Goal: Task Accomplishment & Management: Manage account settings

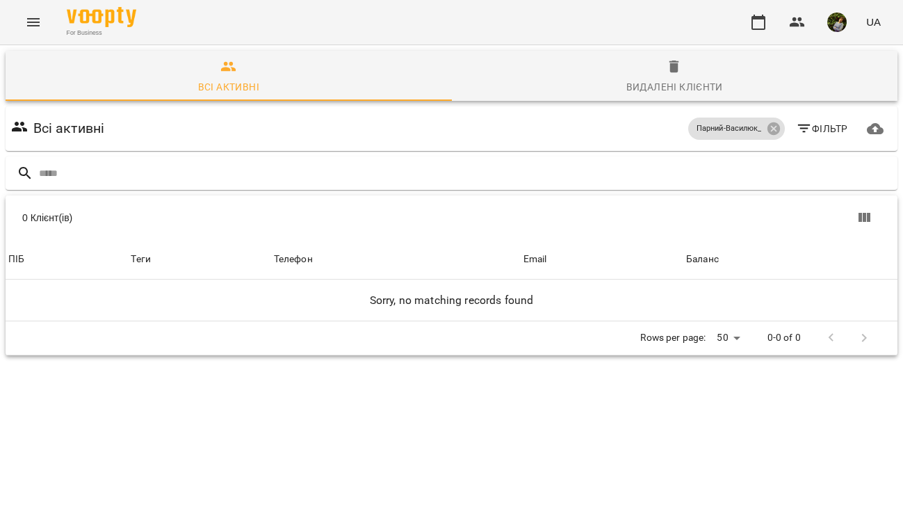
click at [35, 22] on icon "Menu" at bounding box center [33, 22] width 17 height 17
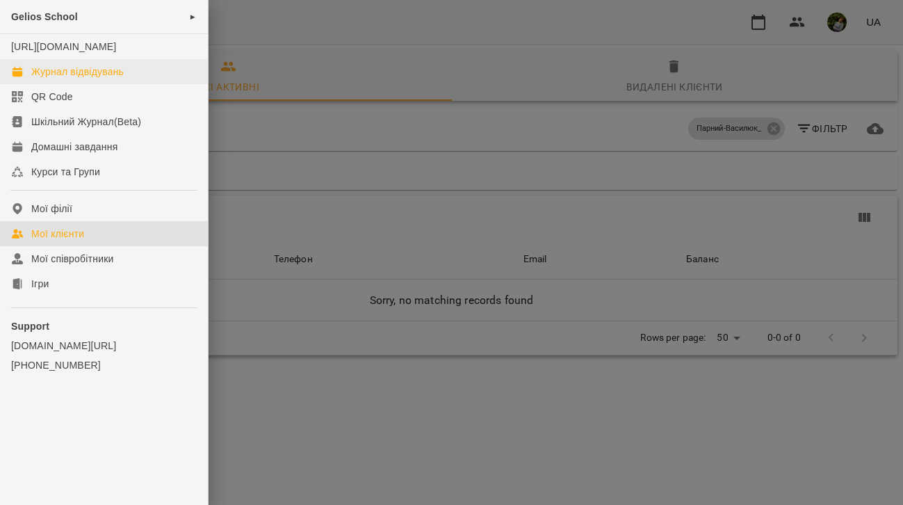
click at [50, 79] on div "Журнал відвідувань" at bounding box center [77, 72] width 92 height 14
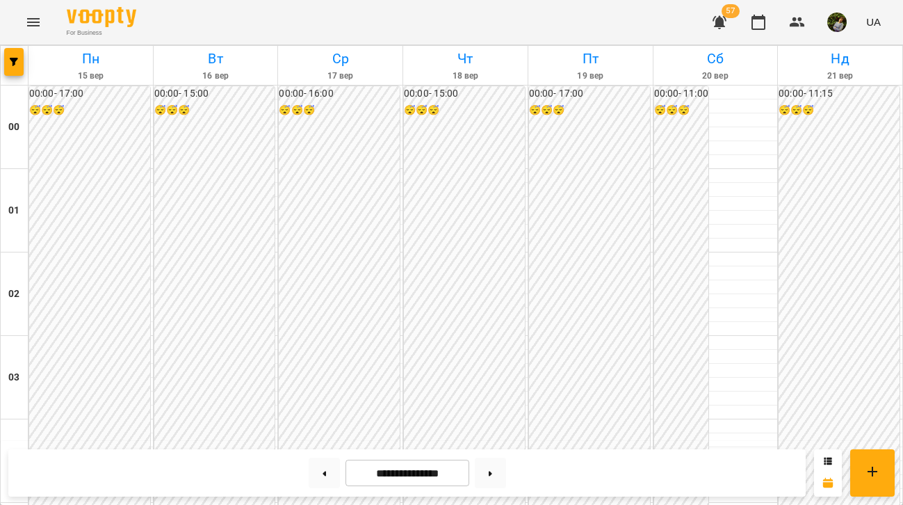
scroll to position [1229, 0]
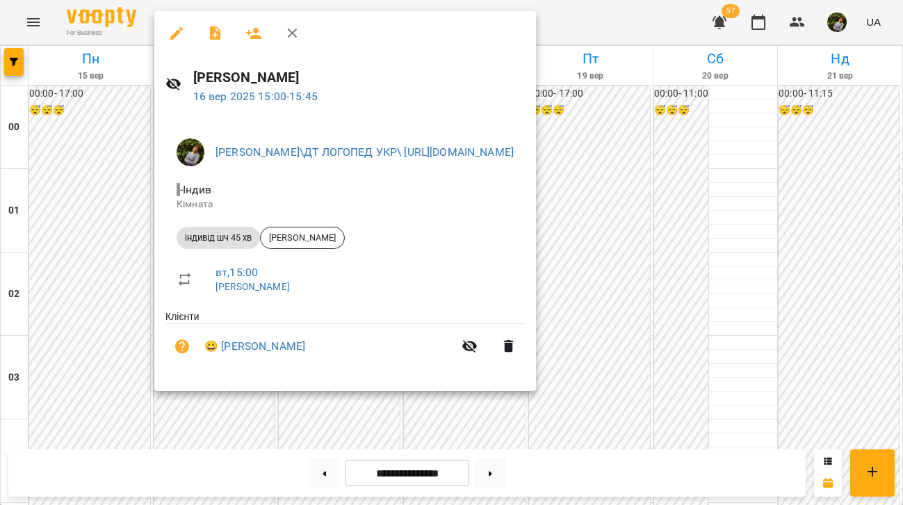
click at [356, 428] on div at bounding box center [451, 252] width 903 height 505
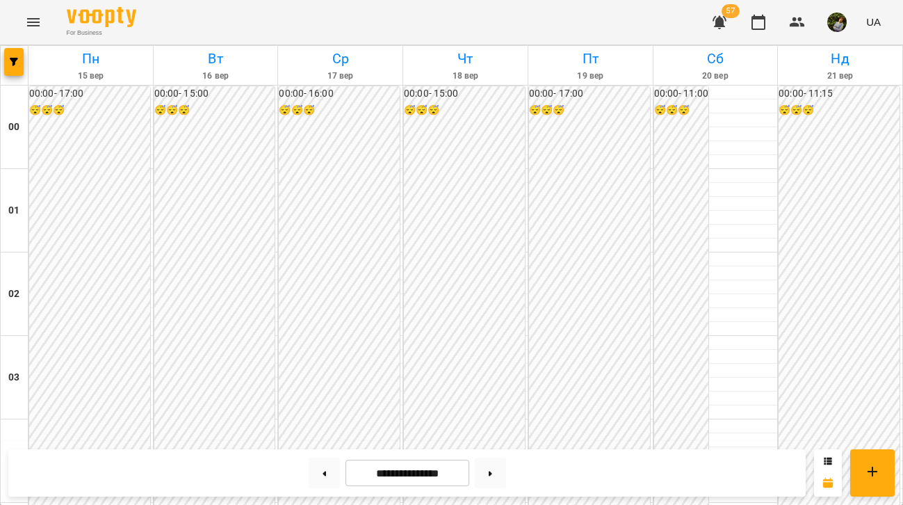
scroll to position [819, 0]
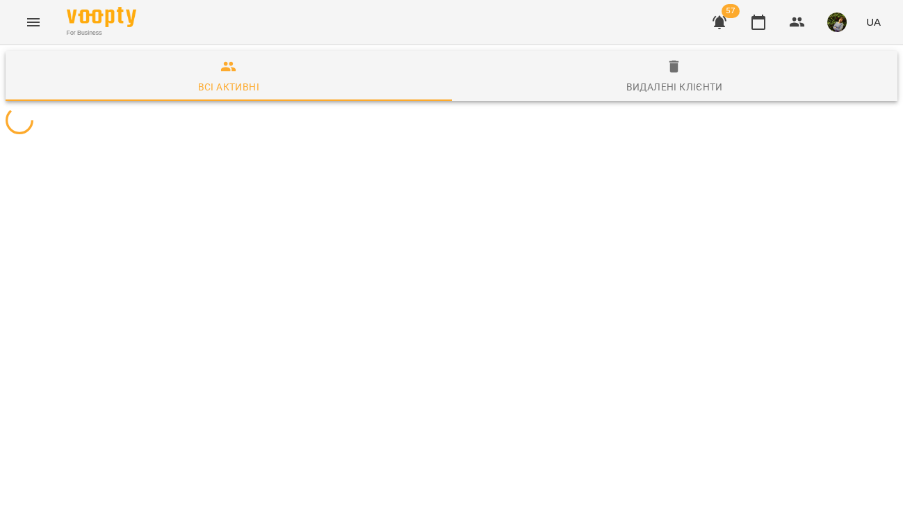
click at [37, 22] on icon "Menu" at bounding box center [33, 22] width 13 height 8
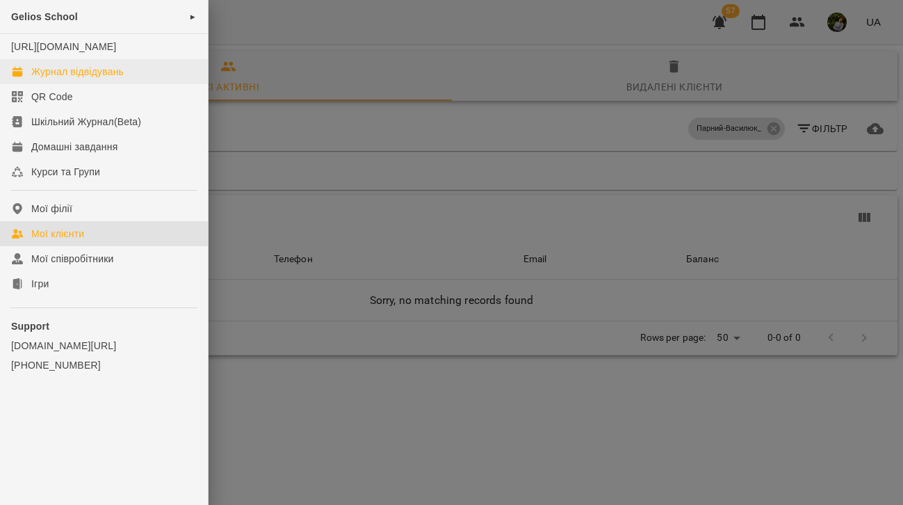
click at [65, 79] on div "Журнал відвідувань" at bounding box center [77, 72] width 92 height 14
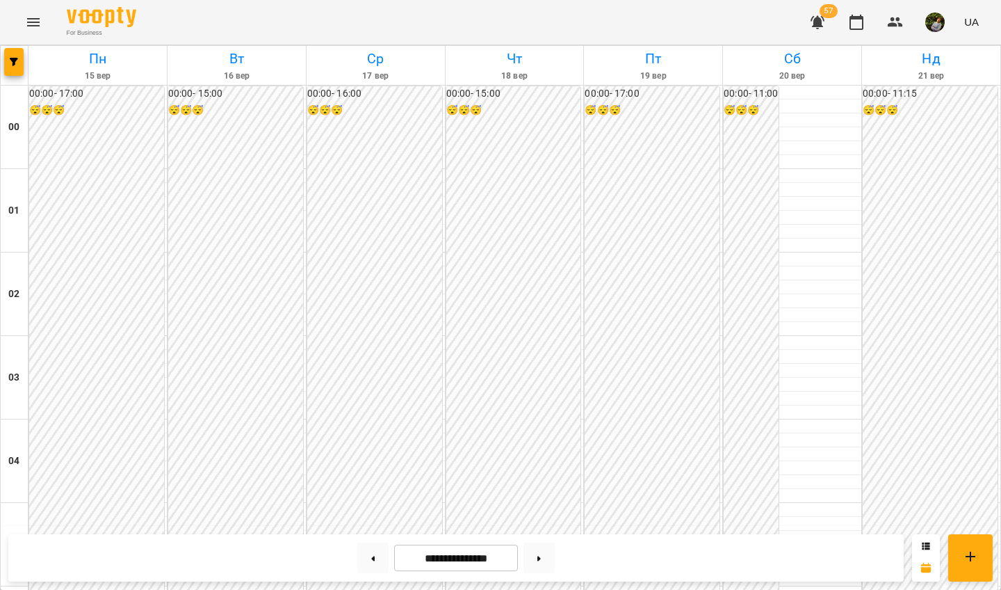
scroll to position [1103, 0]
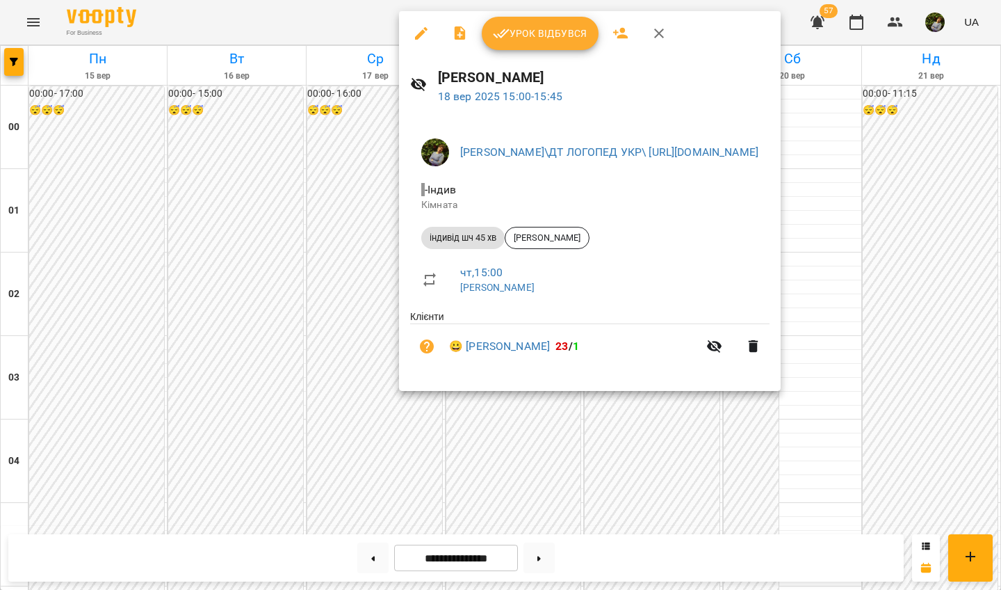
click at [413, 496] on div at bounding box center [500, 295] width 1001 height 590
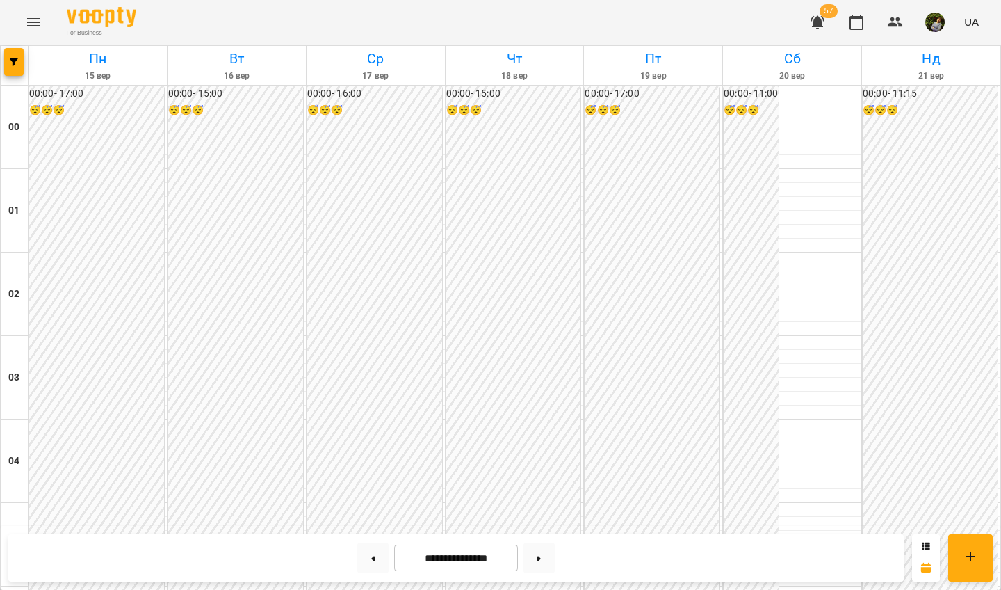
scroll to position [1339, 0]
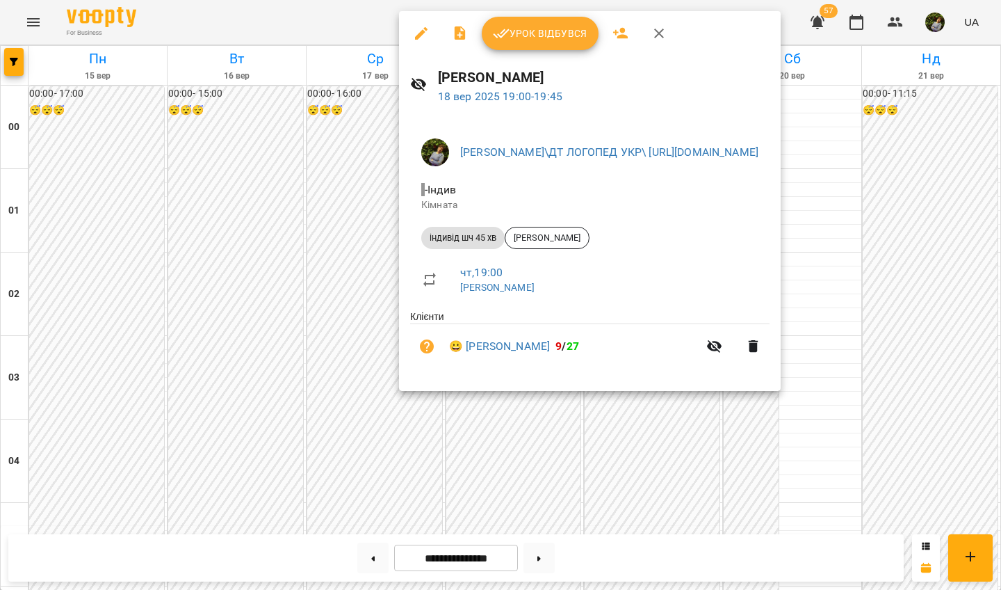
click at [332, 371] on div at bounding box center [500, 295] width 1001 height 590
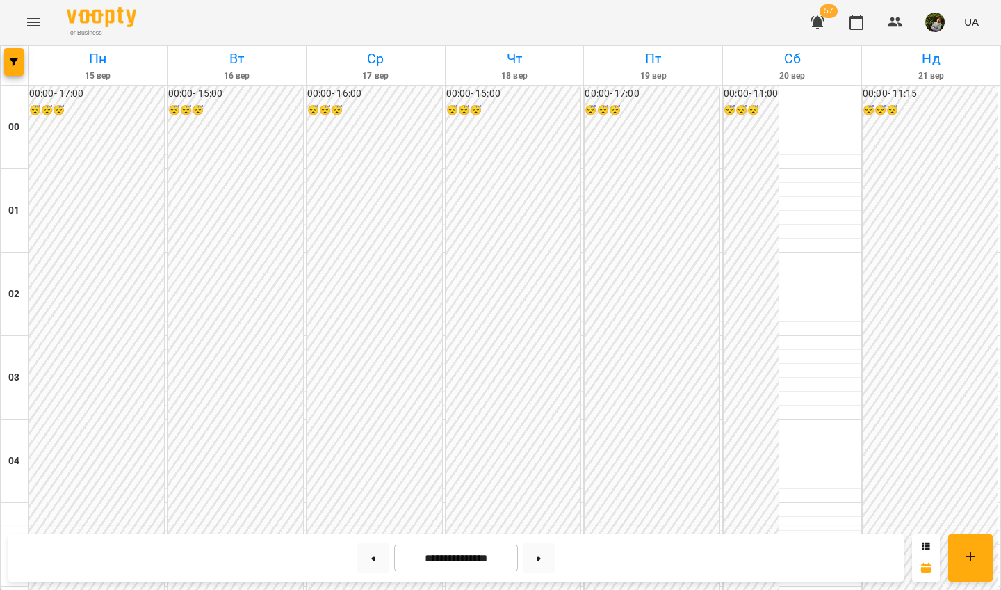
scroll to position [1458, 0]
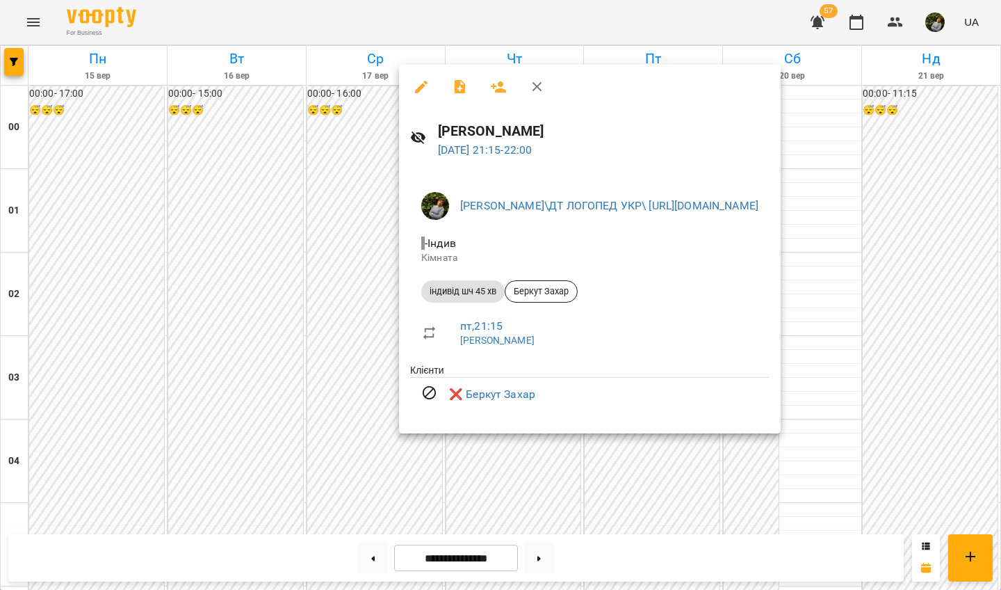
click at [686, 495] on div at bounding box center [500, 295] width 1001 height 590
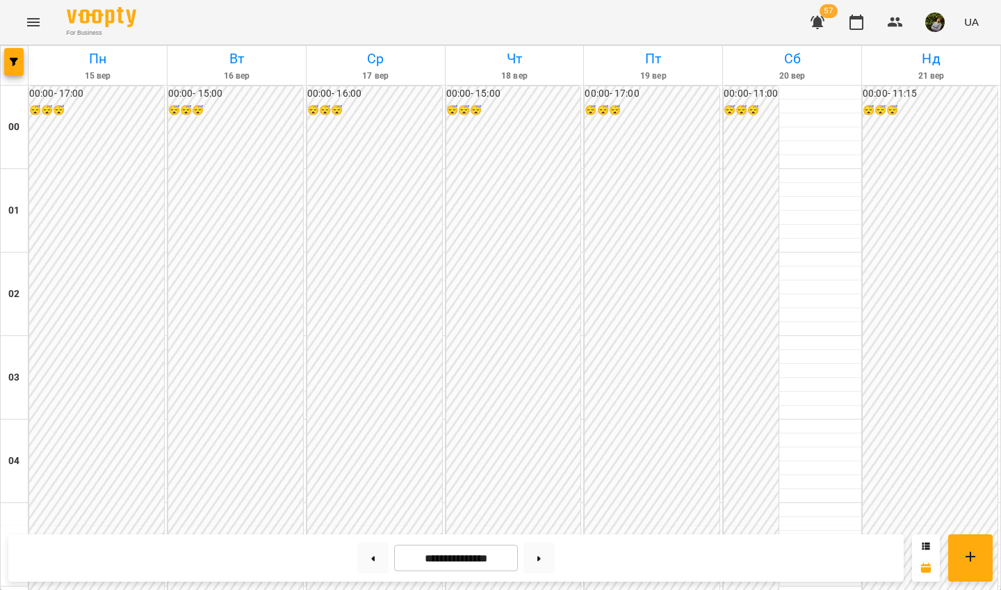
scroll to position [1278, 0]
